Goal: Check status: Check status

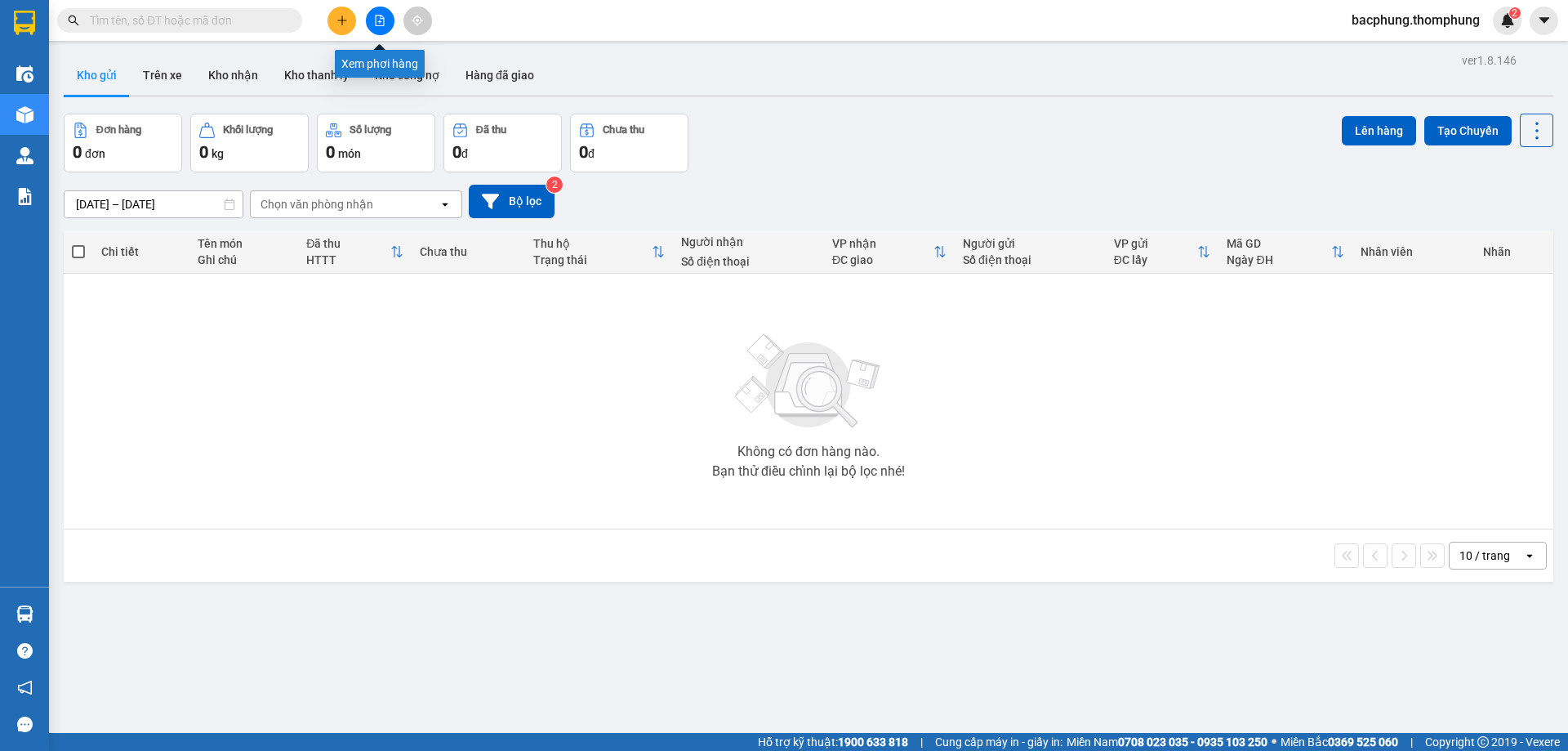
click at [379, 26] on button at bounding box center [380, 20] width 29 height 29
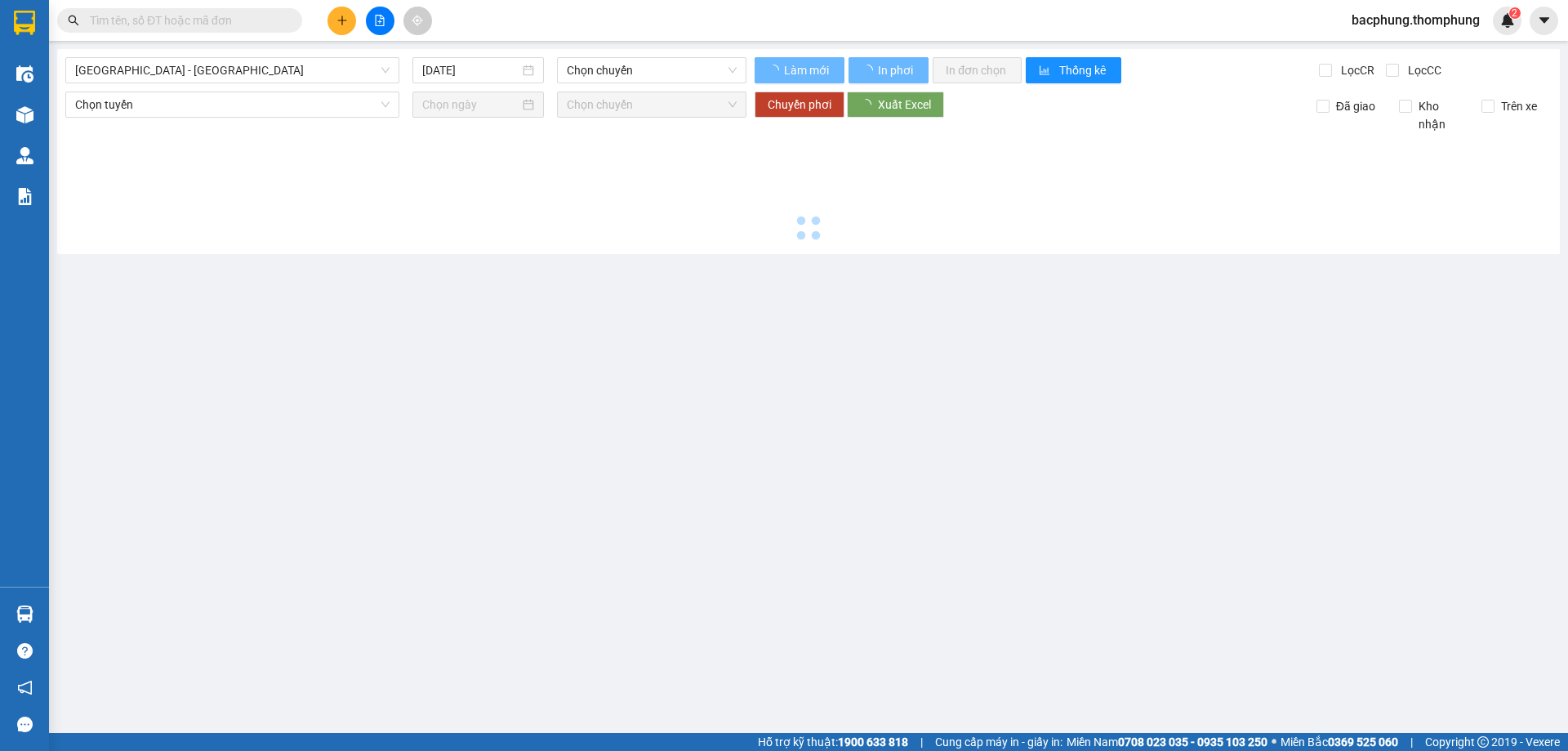
click at [379, 26] on button at bounding box center [380, 20] width 29 height 29
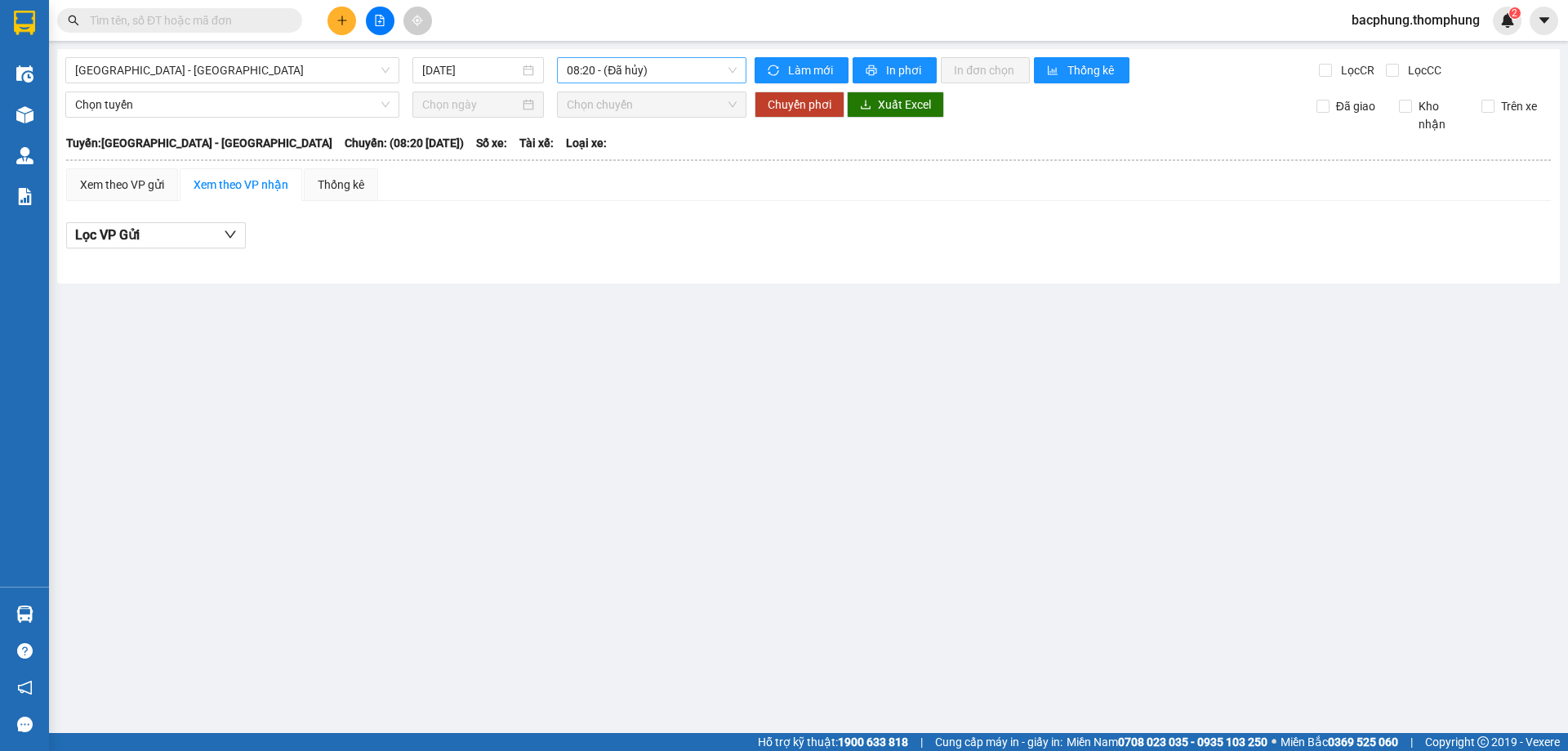
click at [598, 68] on span "08:20 - (Đã [PERSON_NAME])" at bounding box center [651, 71] width 170 height 25
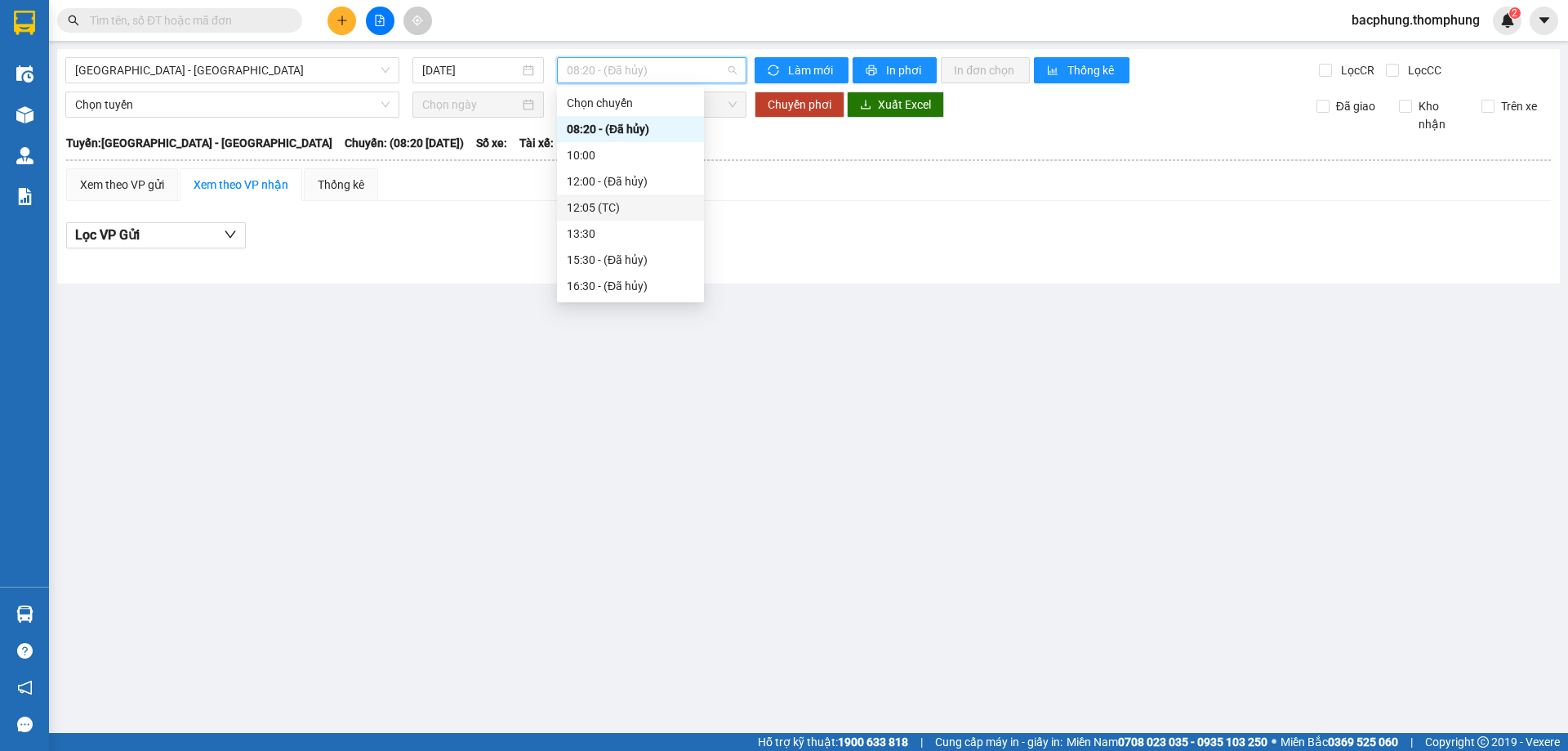
click at [623, 207] on div "12:05 (TC)" at bounding box center [629, 207] width 127 height 18
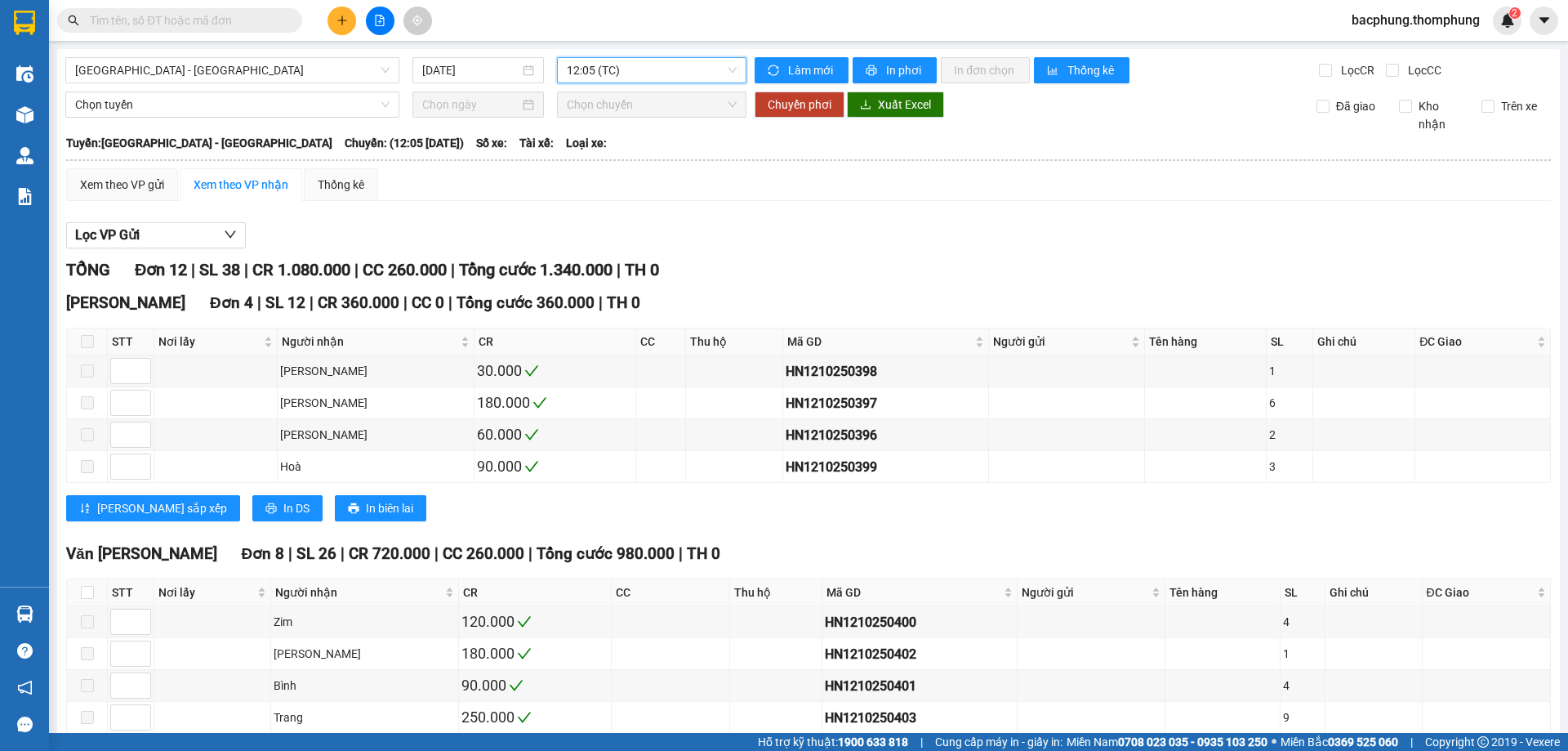
scroll to position [212, 0]
